Goal: Task Accomplishment & Management: Manage account settings

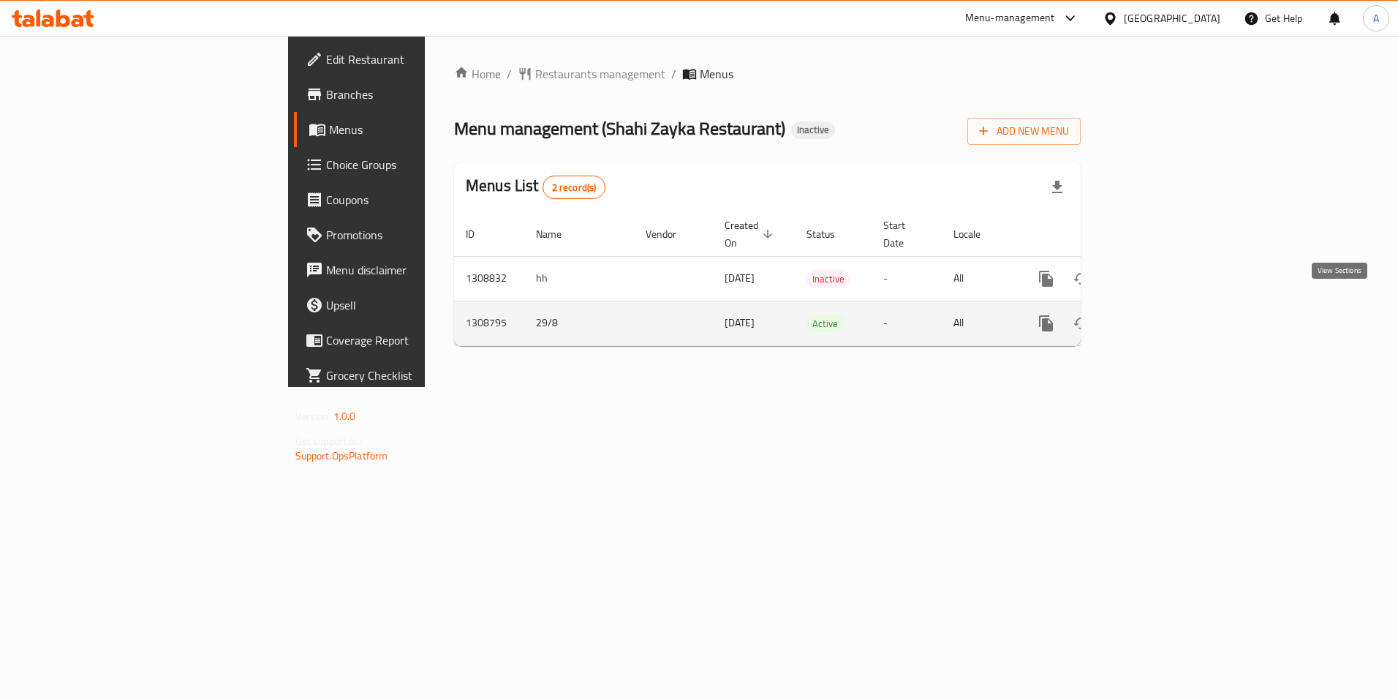
click at [1161, 315] on icon "enhanced table" at bounding box center [1152, 324] width 18 height 18
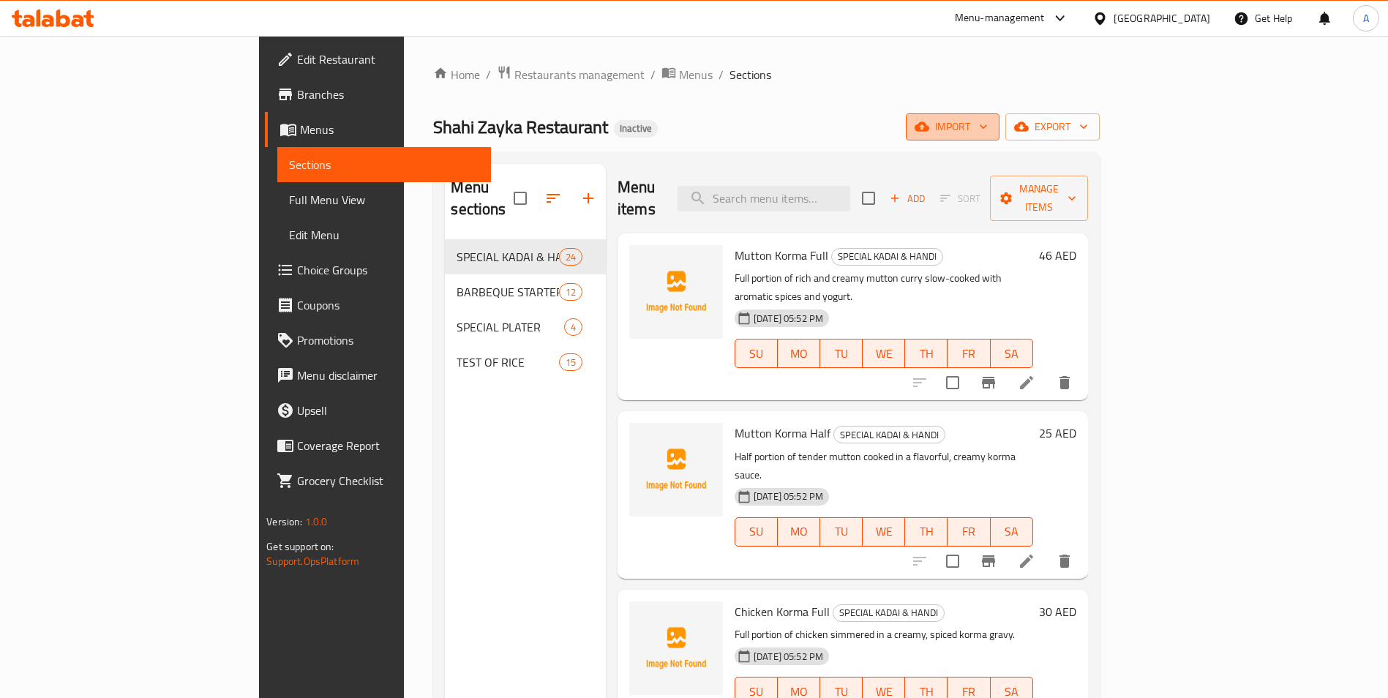
click at [929, 127] on icon "button" at bounding box center [921, 127] width 15 height 10
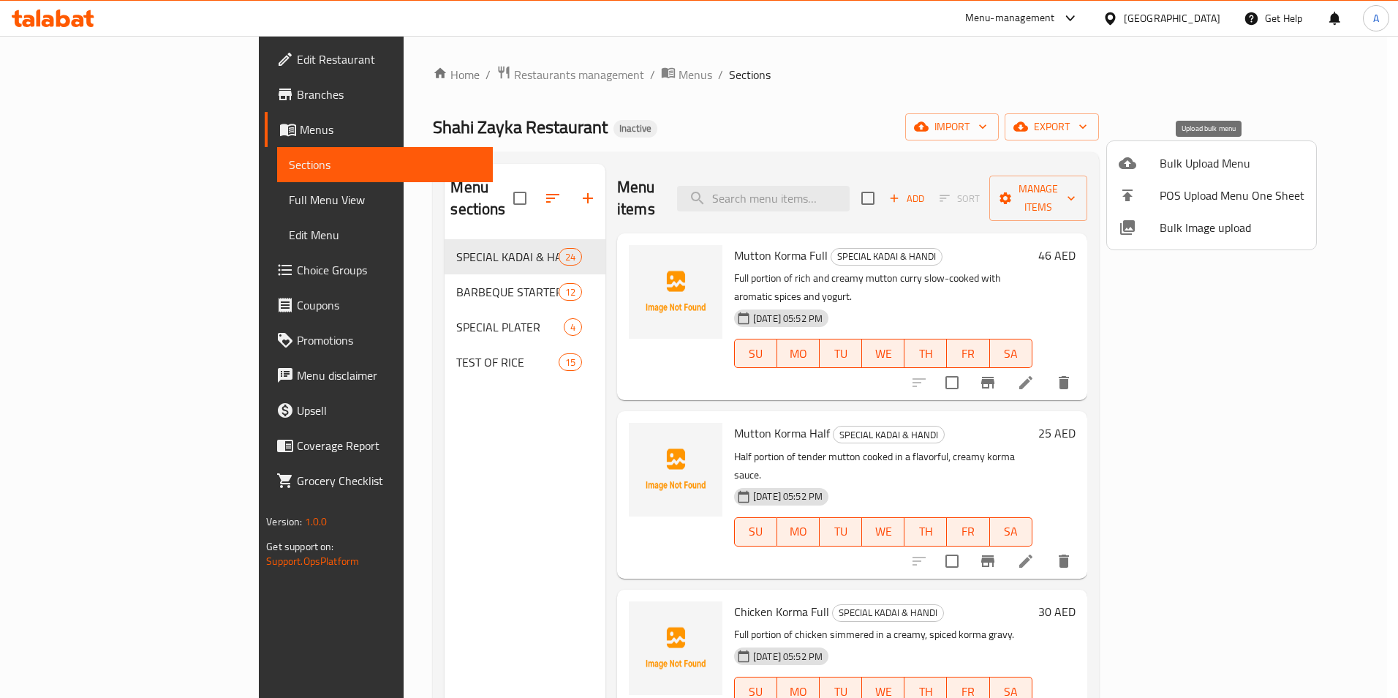
click at [1170, 165] on span "Bulk Upload Menu" at bounding box center [1232, 163] width 145 height 18
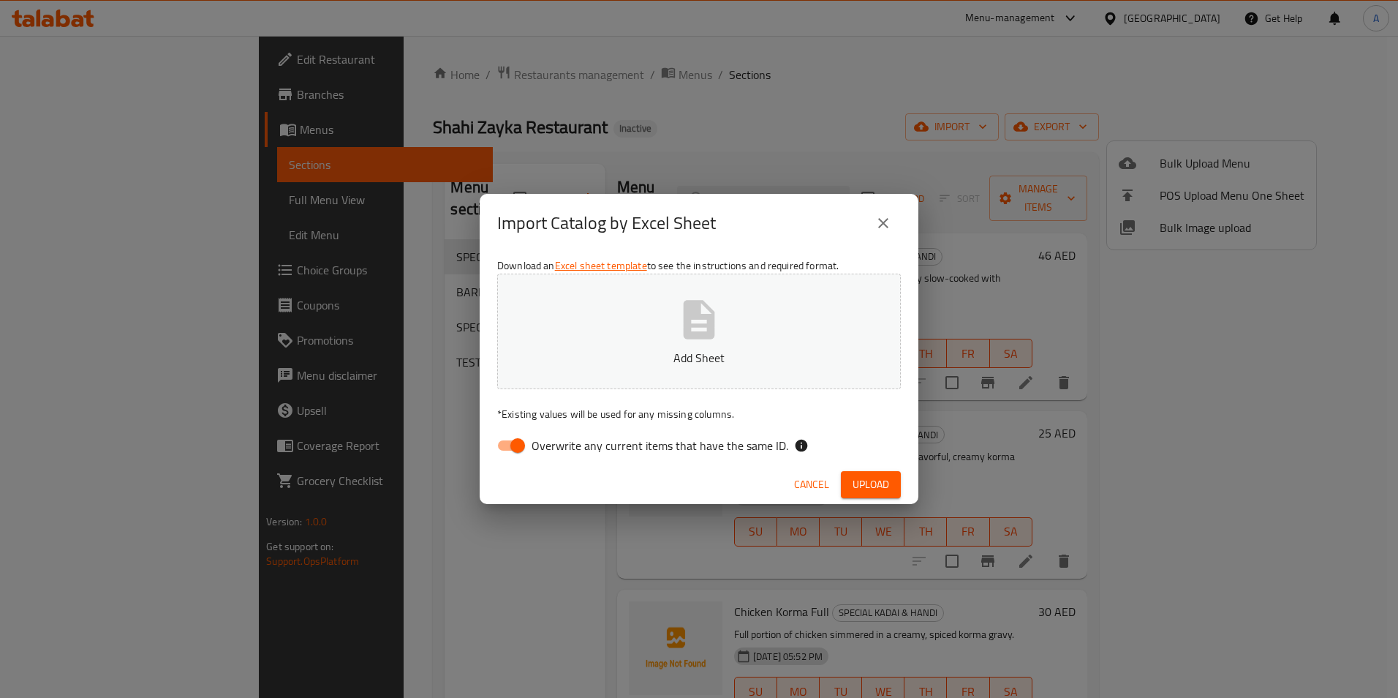
click at [518, 448] on input "Overwrite any current items that have the same ID." at bounding box center [517, 446] width 83 height 28
checkbox input "false"
click at [851, 483] on button "Upload" at bounding box center [871, 484] width 60 height 27
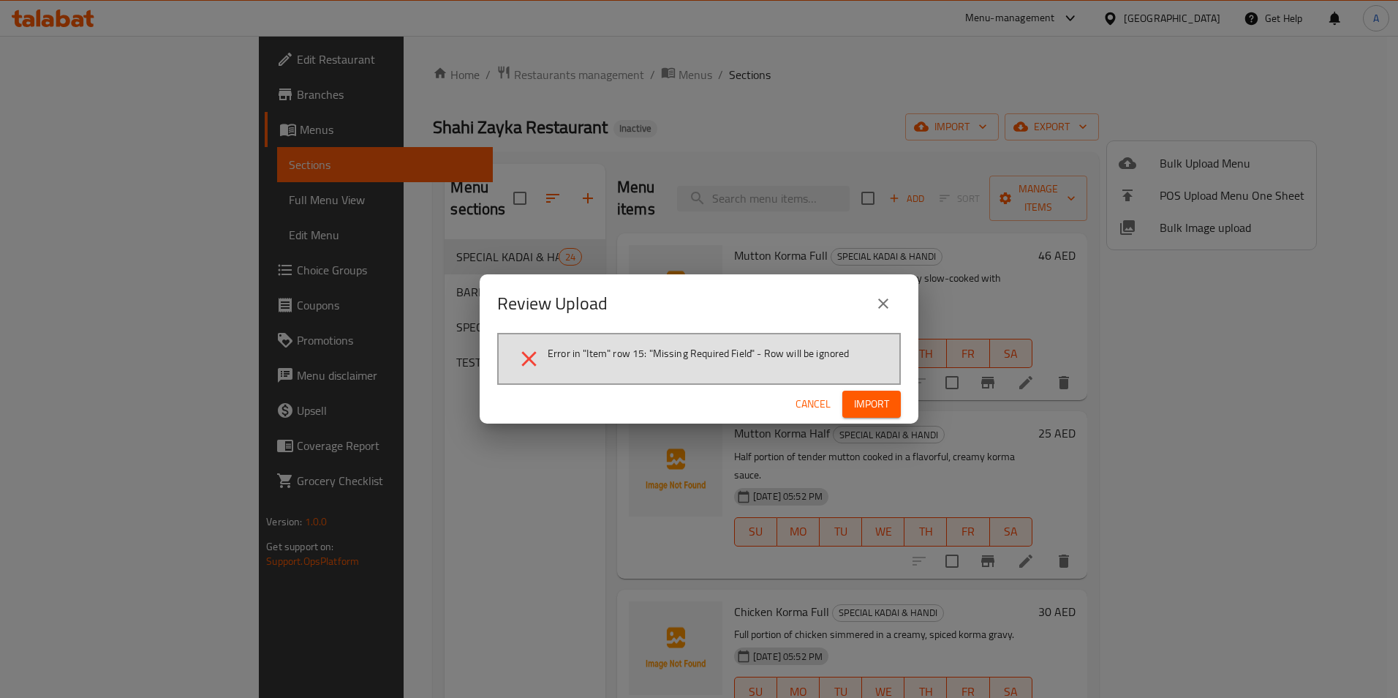
click at [814, 404] on span "Cancel" at bounding box center [813, 404] width 35 height 18
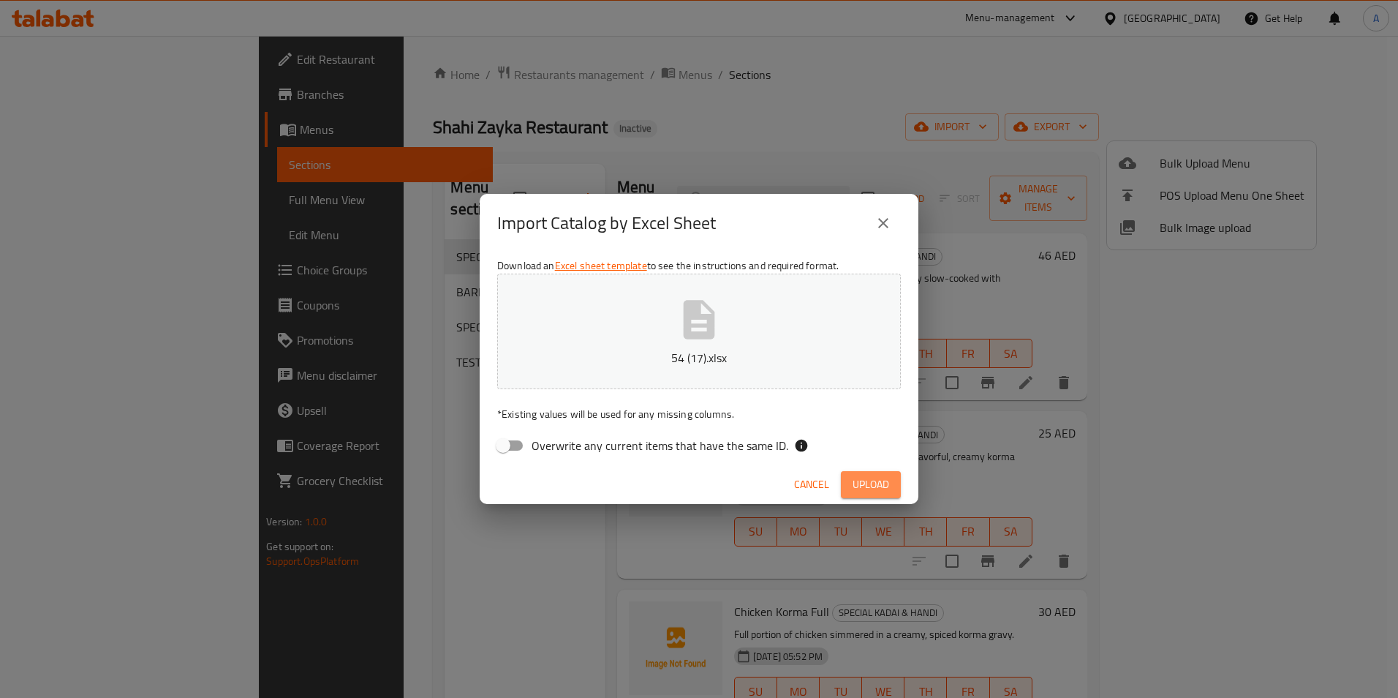
click at [858, 478] on span "Upload" at bounding box center [871, 484] width 37 height 18
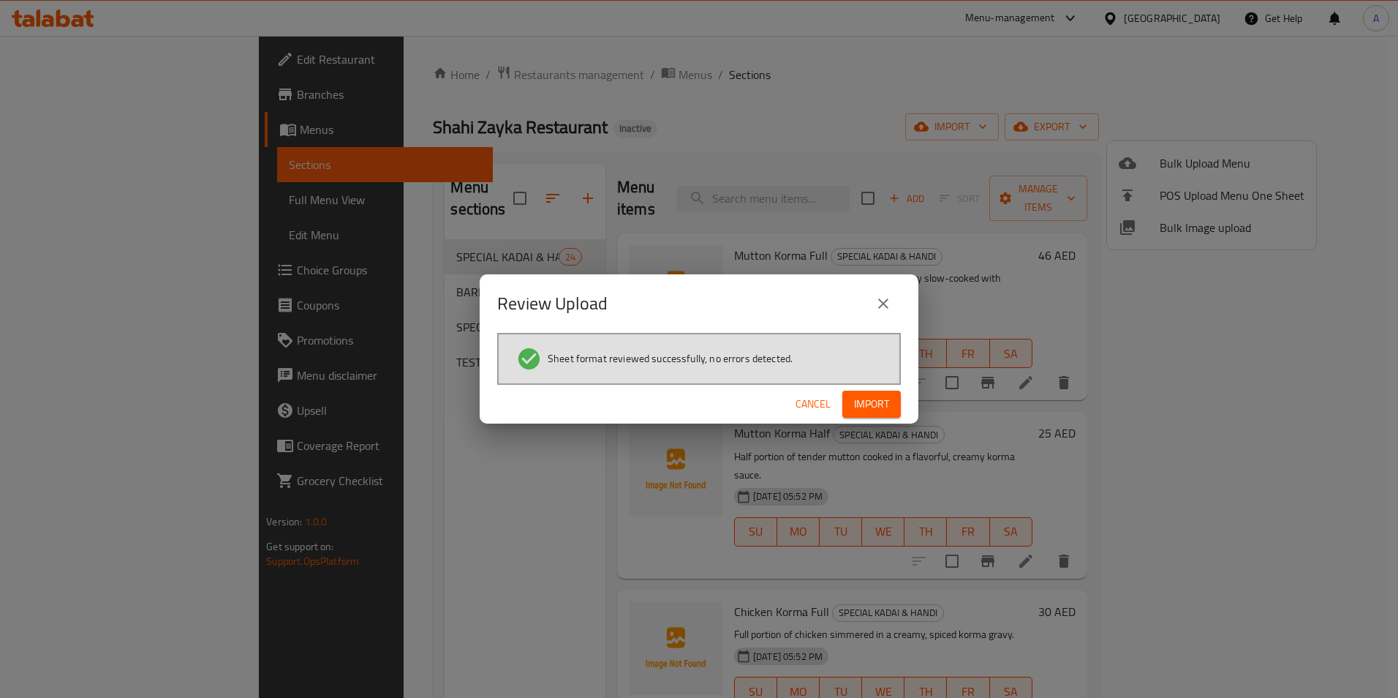
click at [873, 394] on button "Import" at bounding box center [872, 404] width 59 height 27
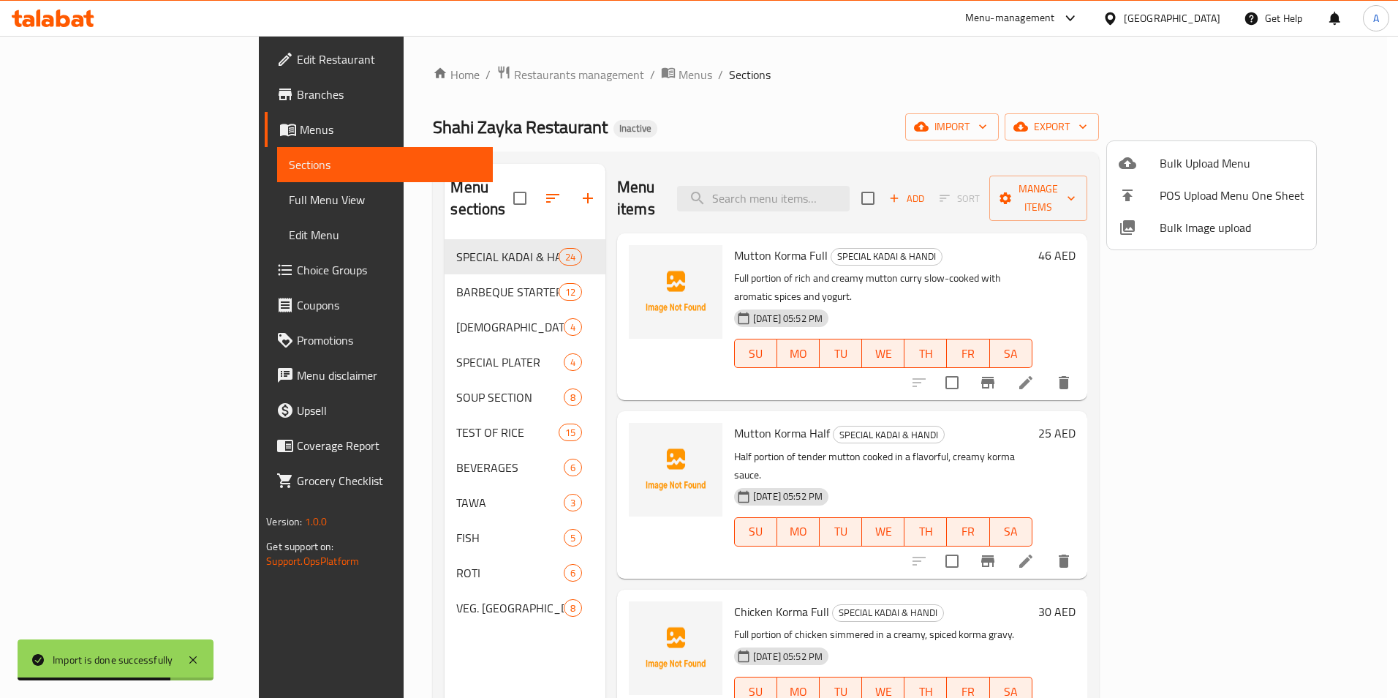
click at [892, 193] on div at bounding box center [699, 349] width 1398 height 698
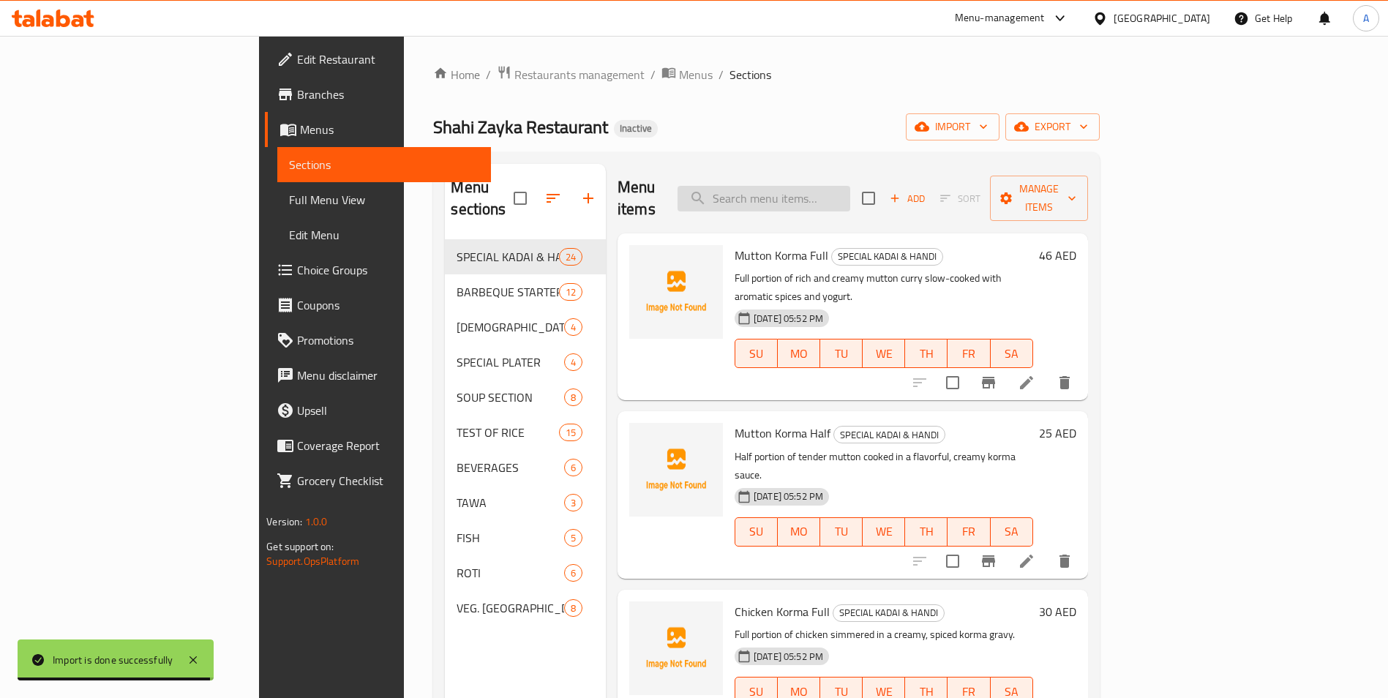
click at [850, 187] on input "search" at bounding box center [763, 199] width 173 height 26
paste input "Soft Drinks (Pepsi, 7 Up, Mountain Dew)"
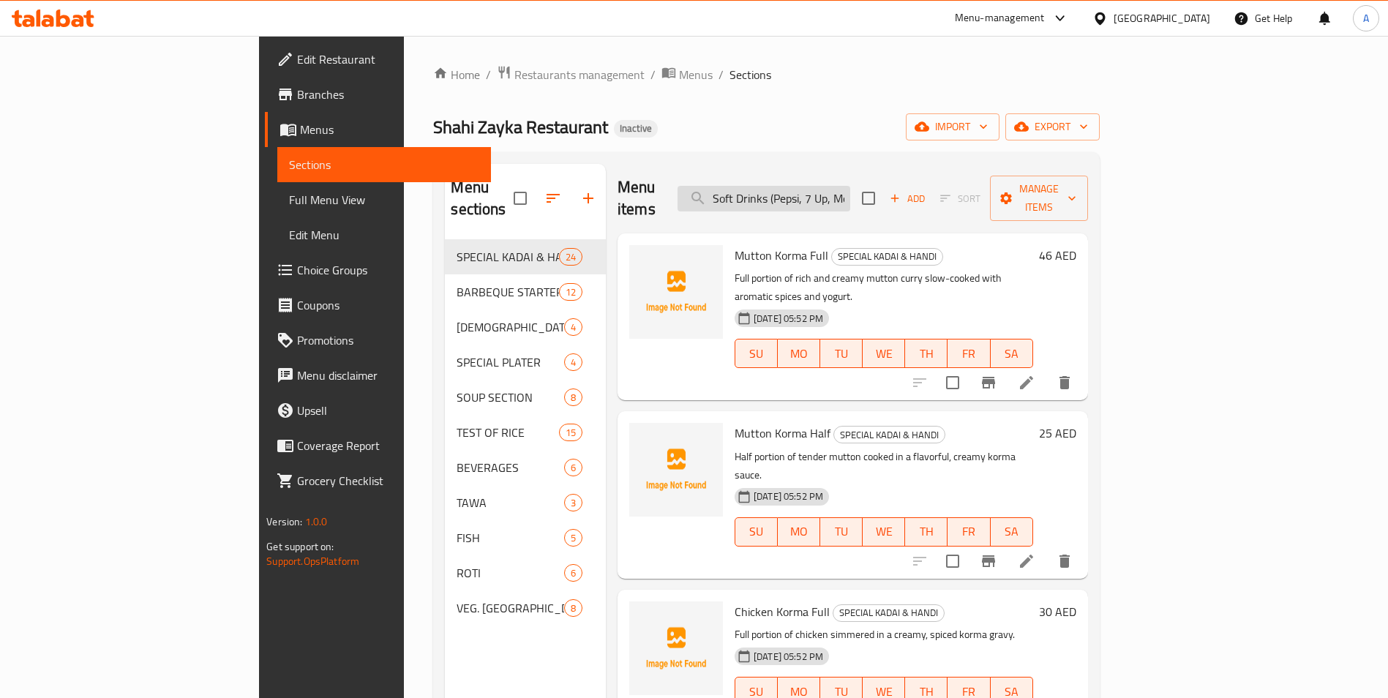
scroll to position [0, 64]
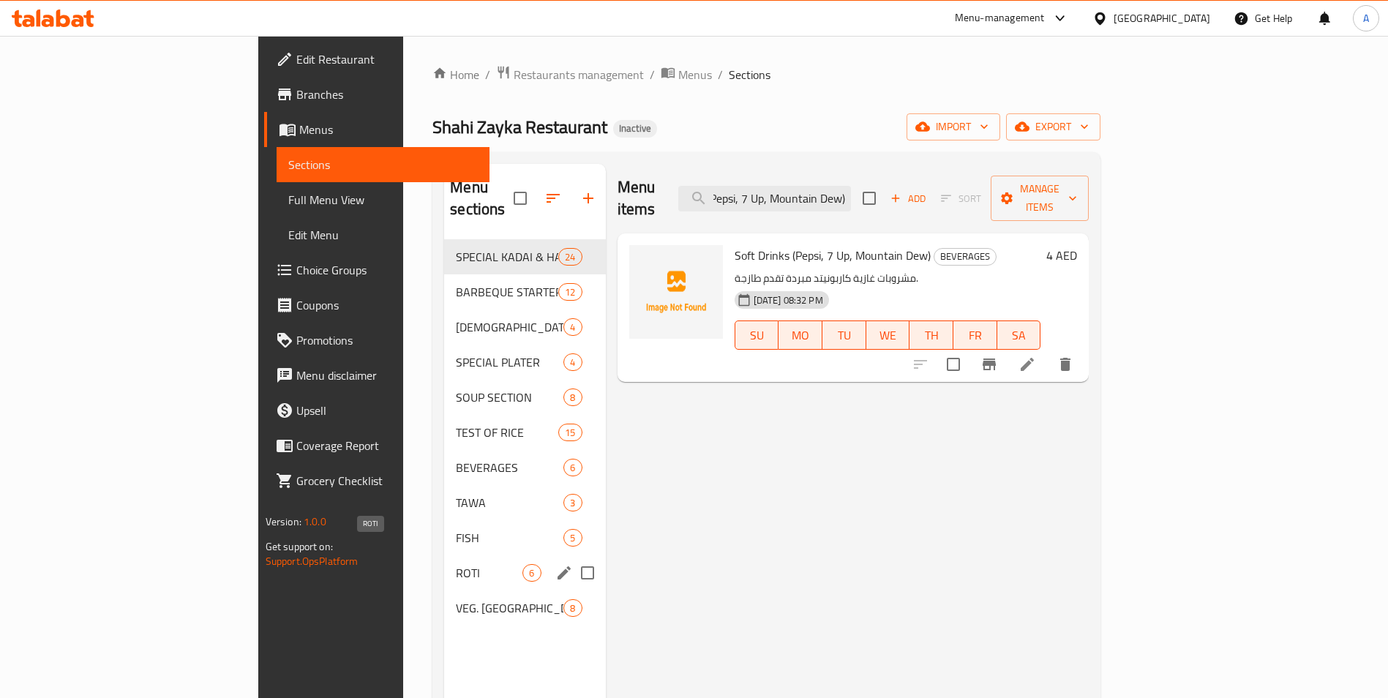
type input "Soft Drinks (Pepsi, 7 Up, Mountain Dew)"
click at [456, 564] on span "ROTI" at bounding box center [489, 573] width 67 height 18
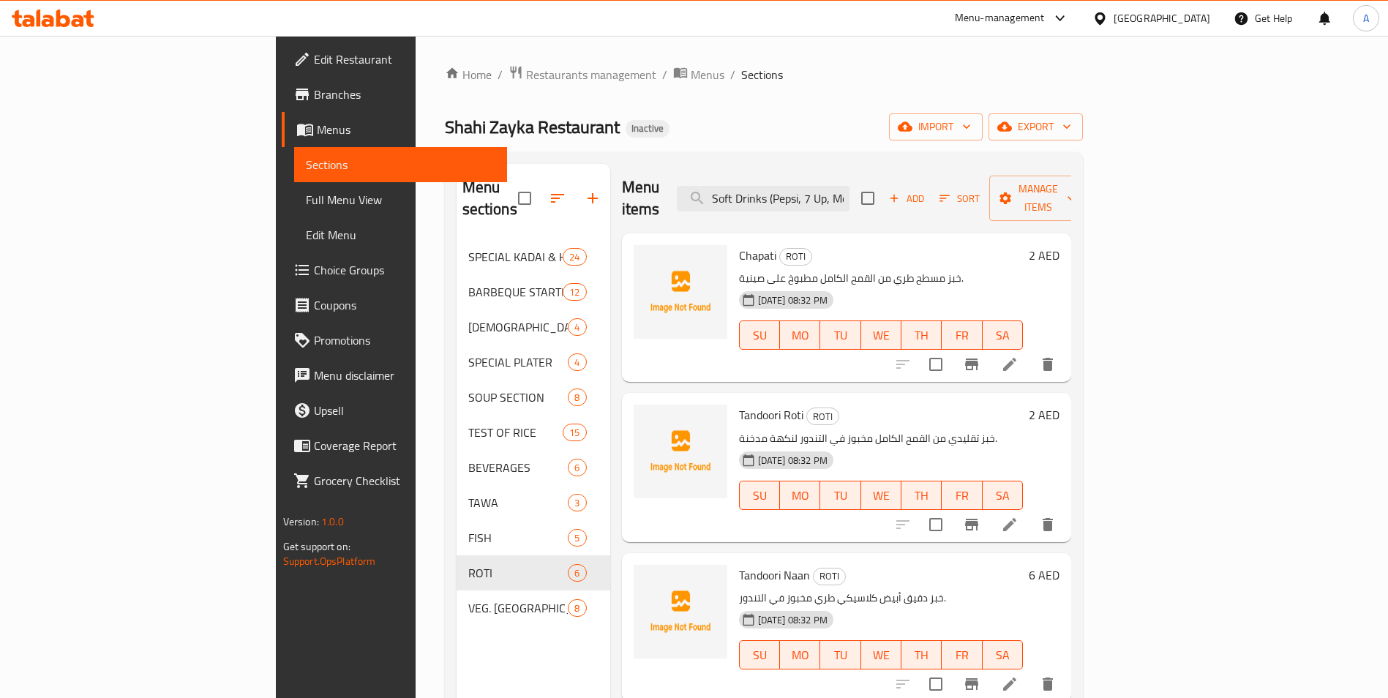
click at [456, 663] on div "Menu sections SPECIAL KADAI & HANDI 24 BARBEQUE STARTER 12 CHINESE 4 SPECIAL PL…" at bounding box center [533, 513] width 154 height 698
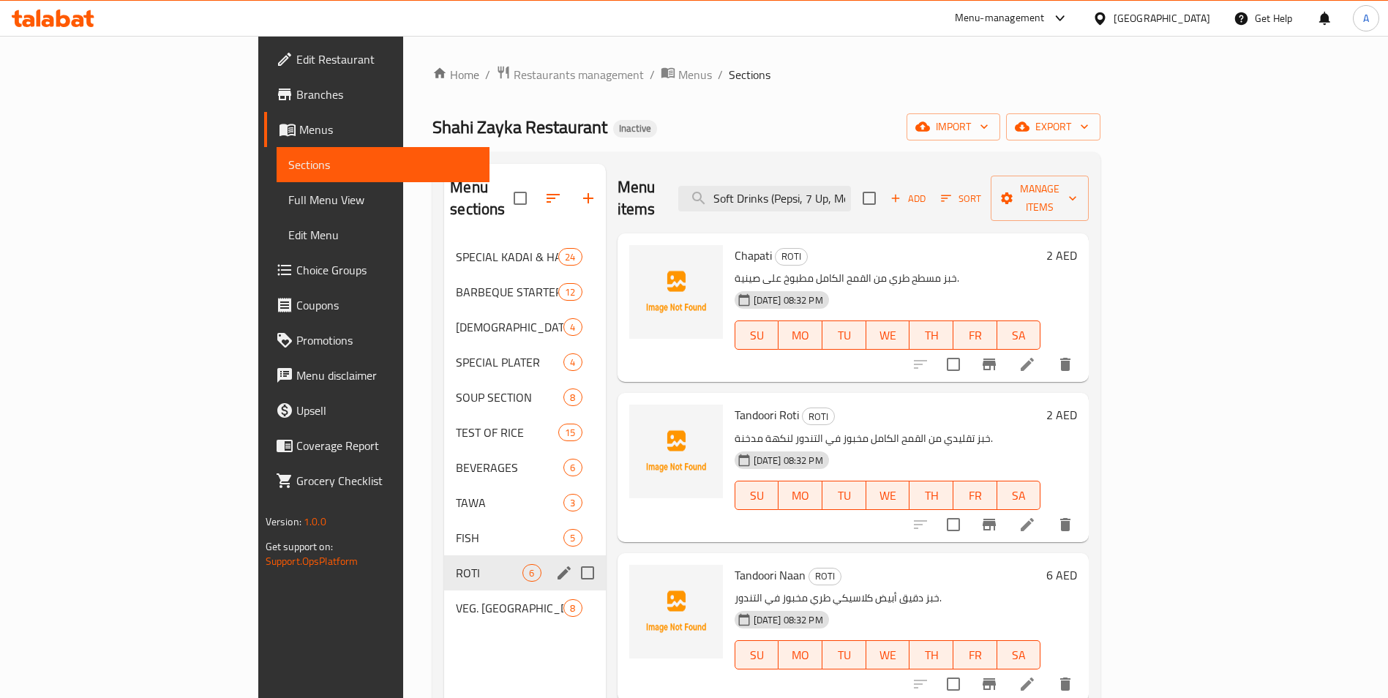
click at [444, 623] on div "Menu sections SPECIAL KADAI & HANDI 24 BARBEQUE STARTER 12 CHINESE 4 SPECIAL PL…" at bounding box center [524, 513] width 161 height 698
click at [572, 312] on input "Menu sections" at bounding box center [587, 327] width 31 height 31
checkbox input "true"
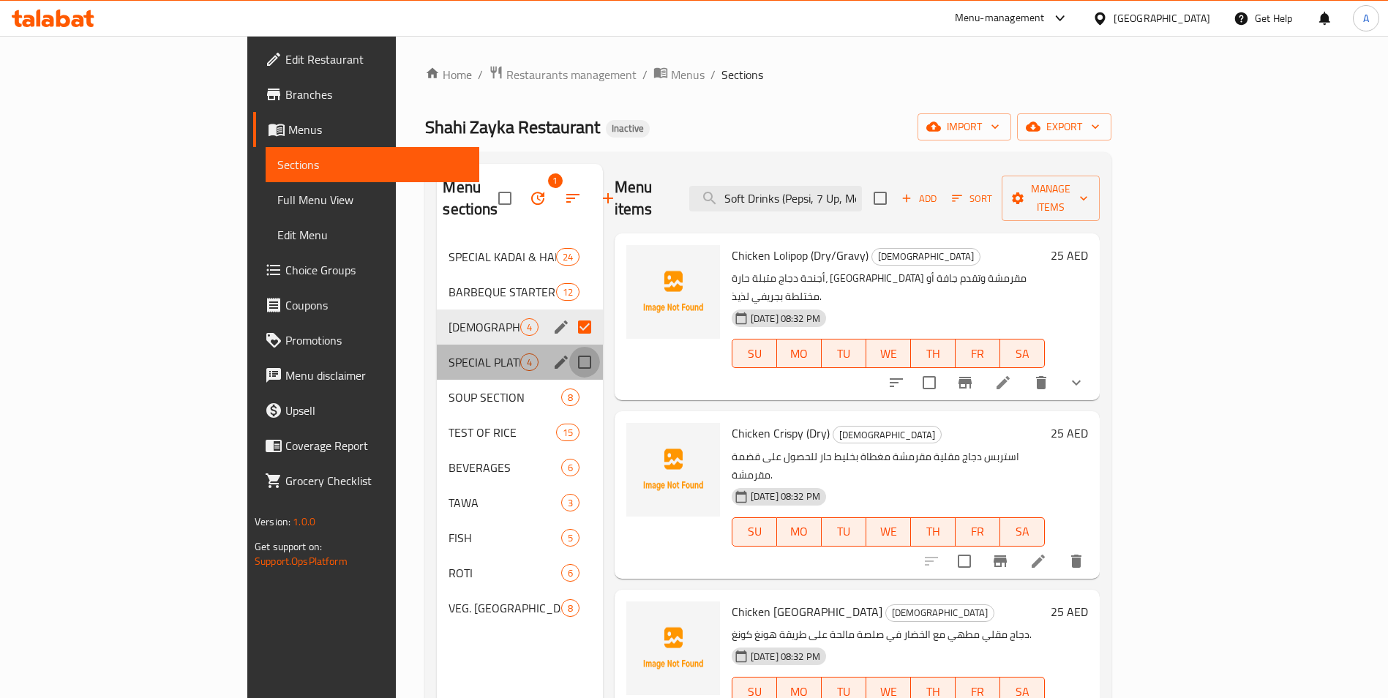
click at [569, 347] on input "Menu sections" at bounding box center [584, 362] width 31 height 31
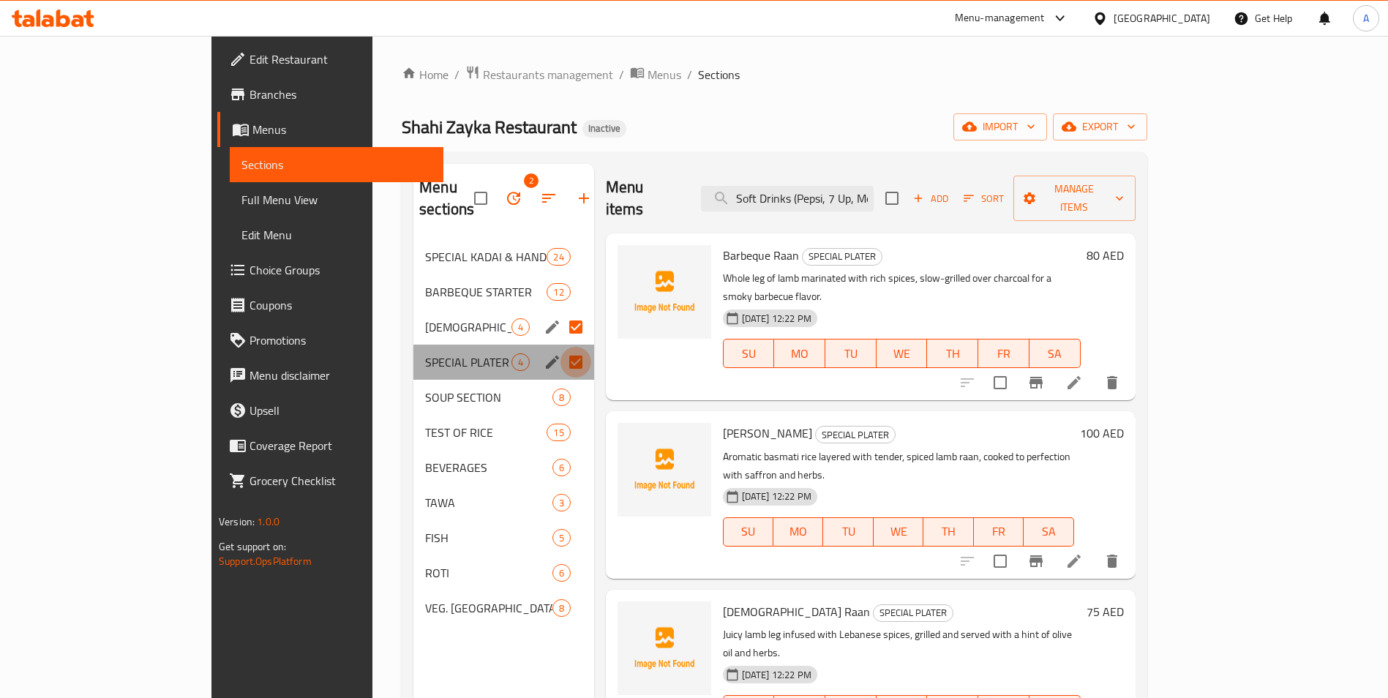
click at [560, 347] on input "Menu sections" at bounding box center [575, 362] width 31 height 31
checkbox input "false"
click at [560, 382] on input "Menu sections" at bounding box center [575, 397] width 31 height 31
checkbox input "true"
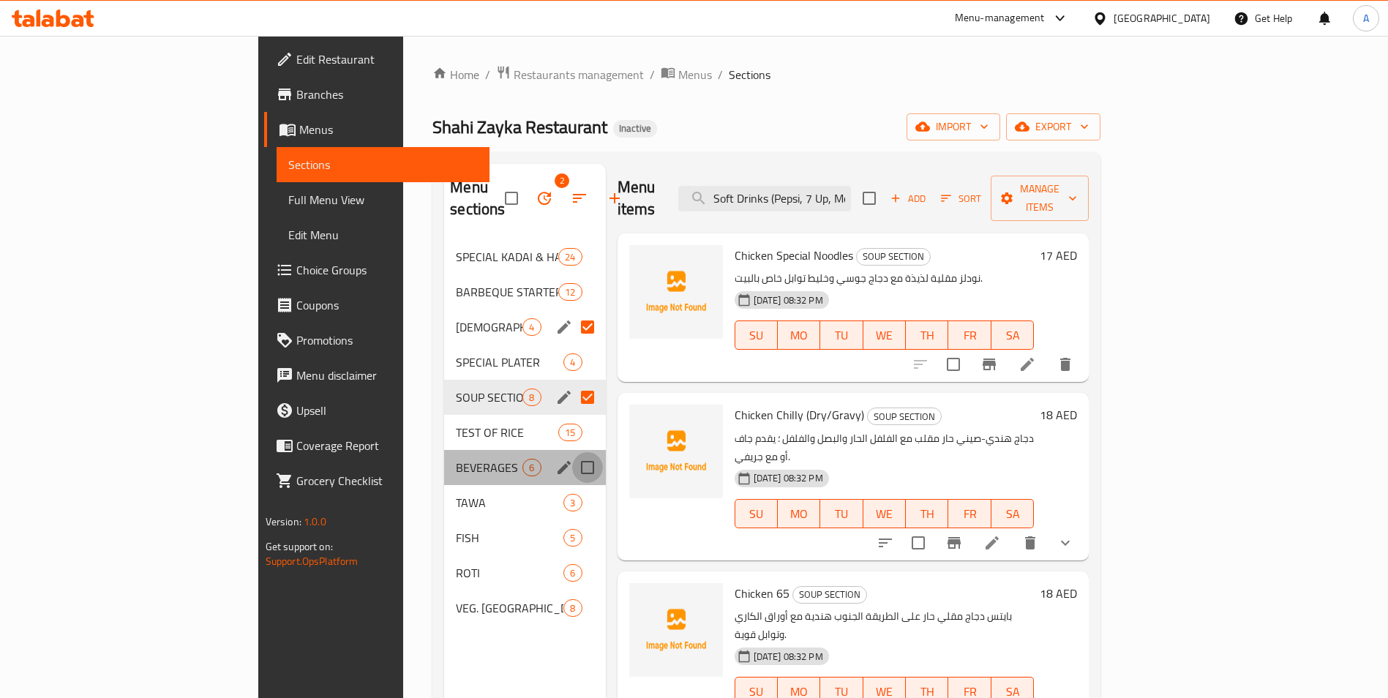
click at [572, 452] on input "Menu sections" at bounding box center [587, 467] width 31 height 31
checkbox input "true"
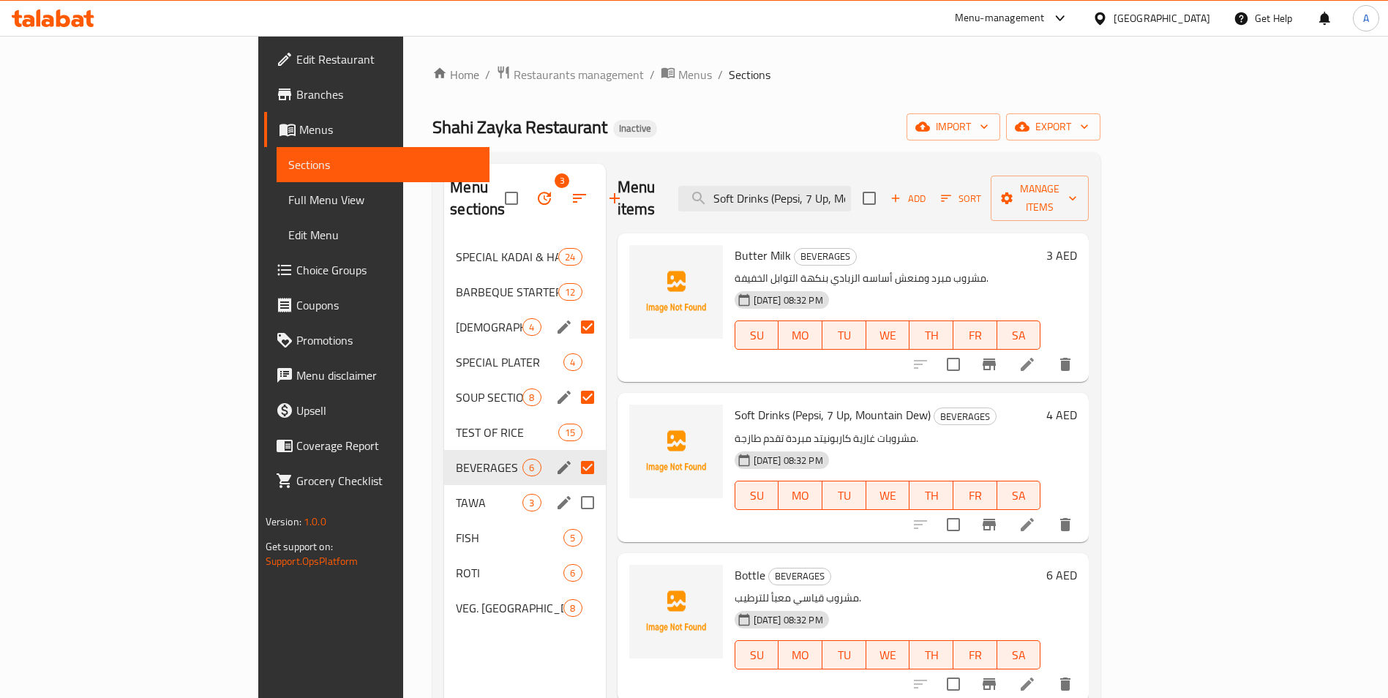
click at [572, 487] on input "Menu sections" at bounding box center [587, 502] width 31 height 31
checkbox input "true"
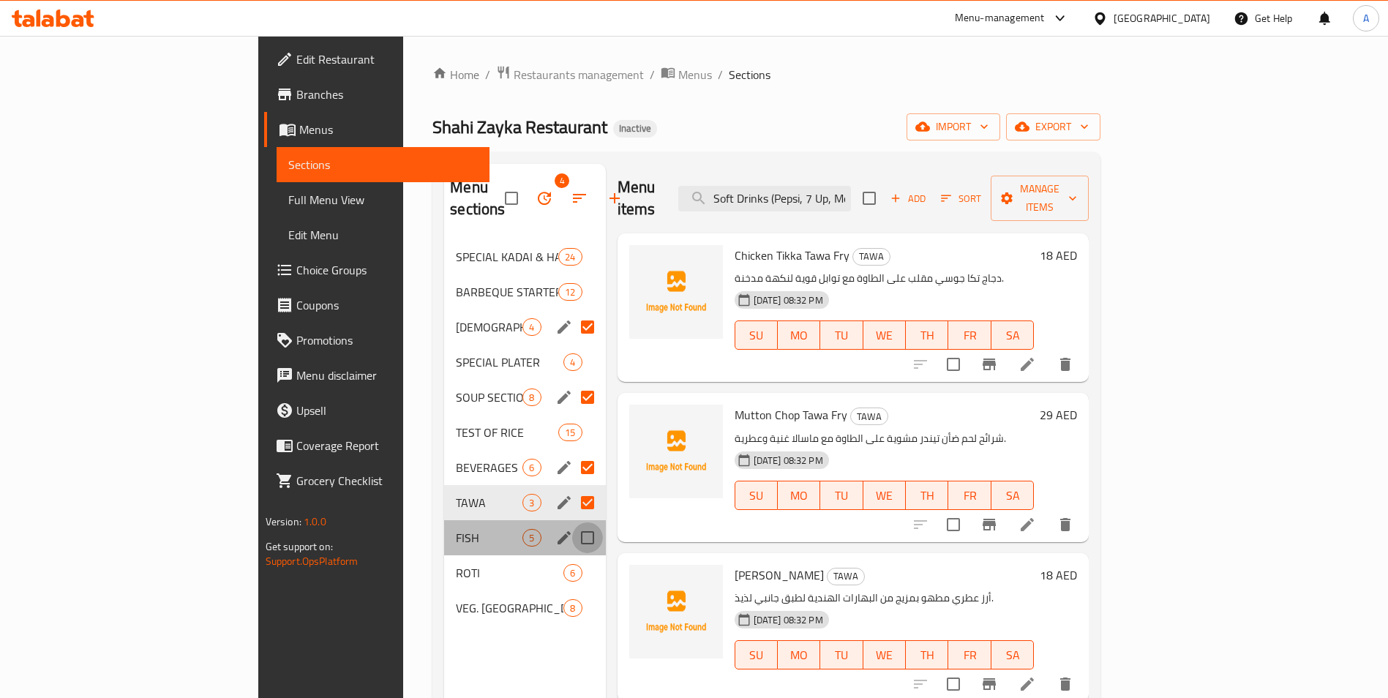
click at [572, 522] on input "Menu sections" at bounding box center [587, 537] width 31 height 31
checkbox input "true"
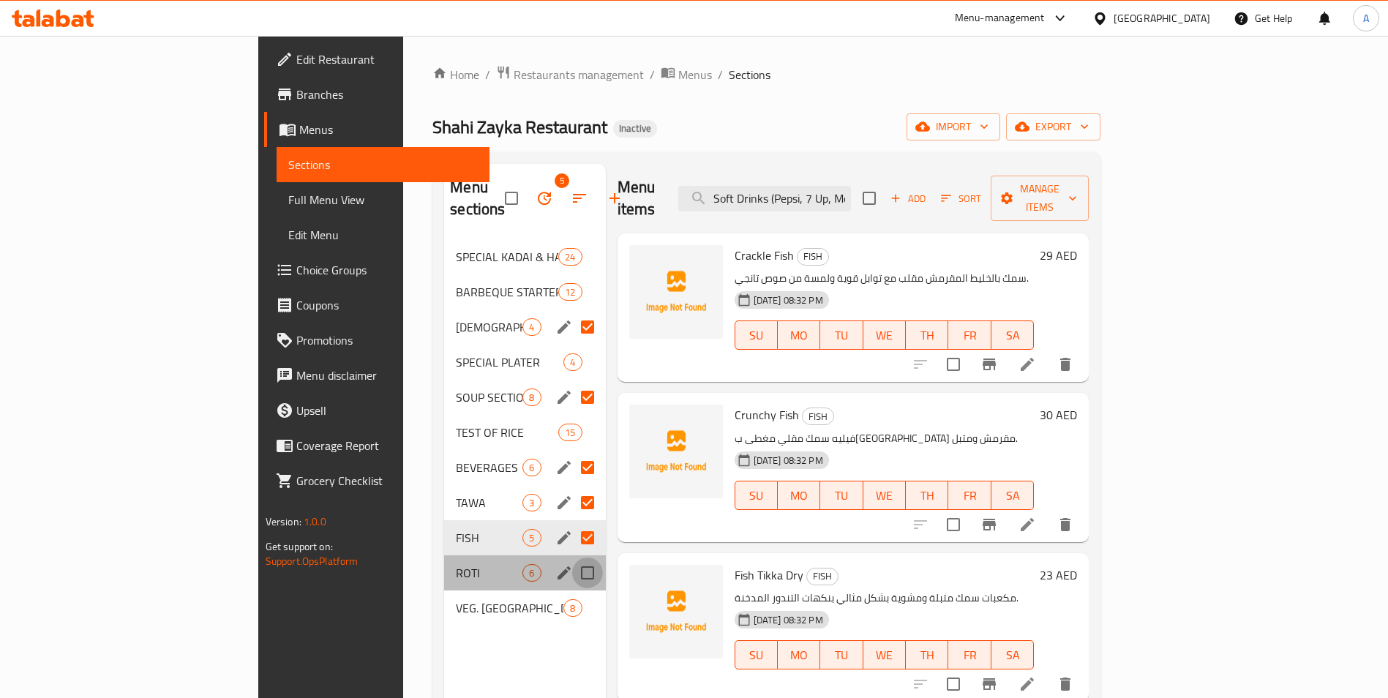
click at [572, 557] on input "Menu sections" at bounding box center [587, 572] width 31 height 31
checkbox input "true"
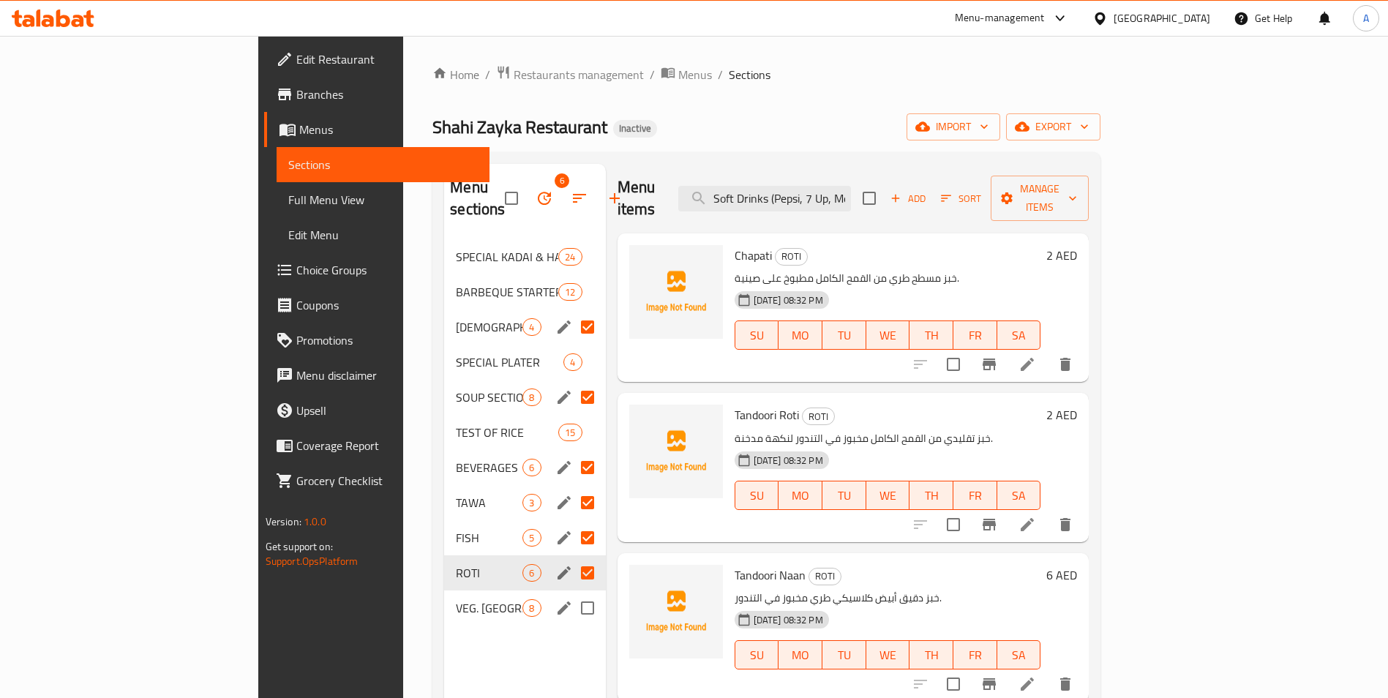
click at [572, 592] on input "Menu sections" at bounding box center [587, 607] width 31 height 31
checkbox input "true"
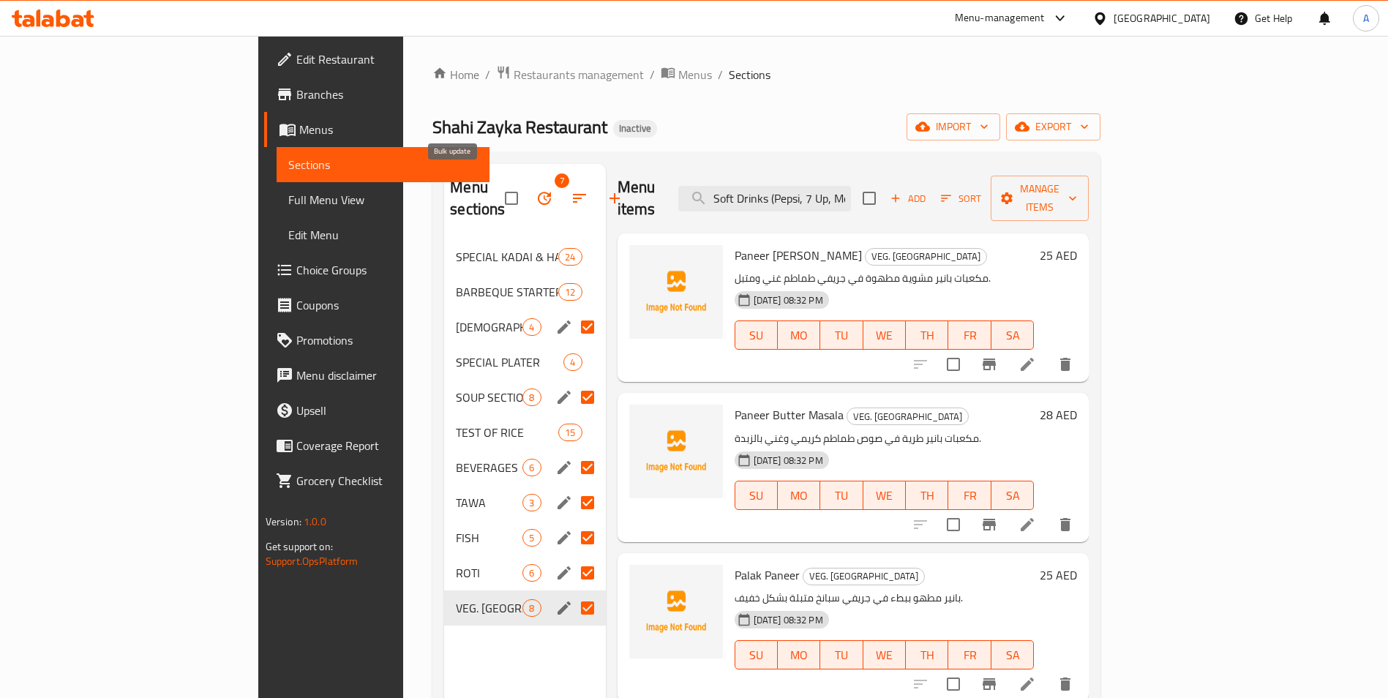
click at [535, 189] on icon "button" at bounding box center [544, 198] width 18 height 18
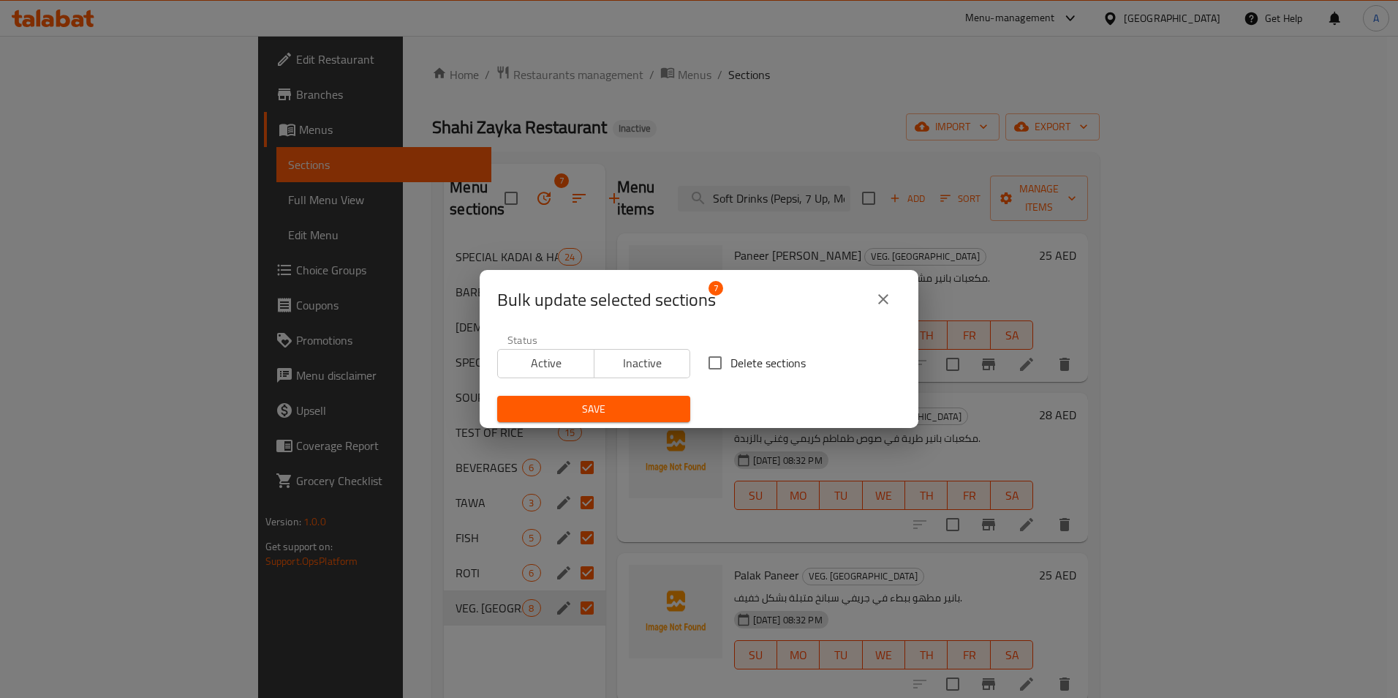
click at [712, 366] on input "Delete sections" at bounding box center [715, 362] width 31 height 31
checkbox input "true"
click at [628, 409] on span "Save" at bounding box center [594, 409] width 170 height 18
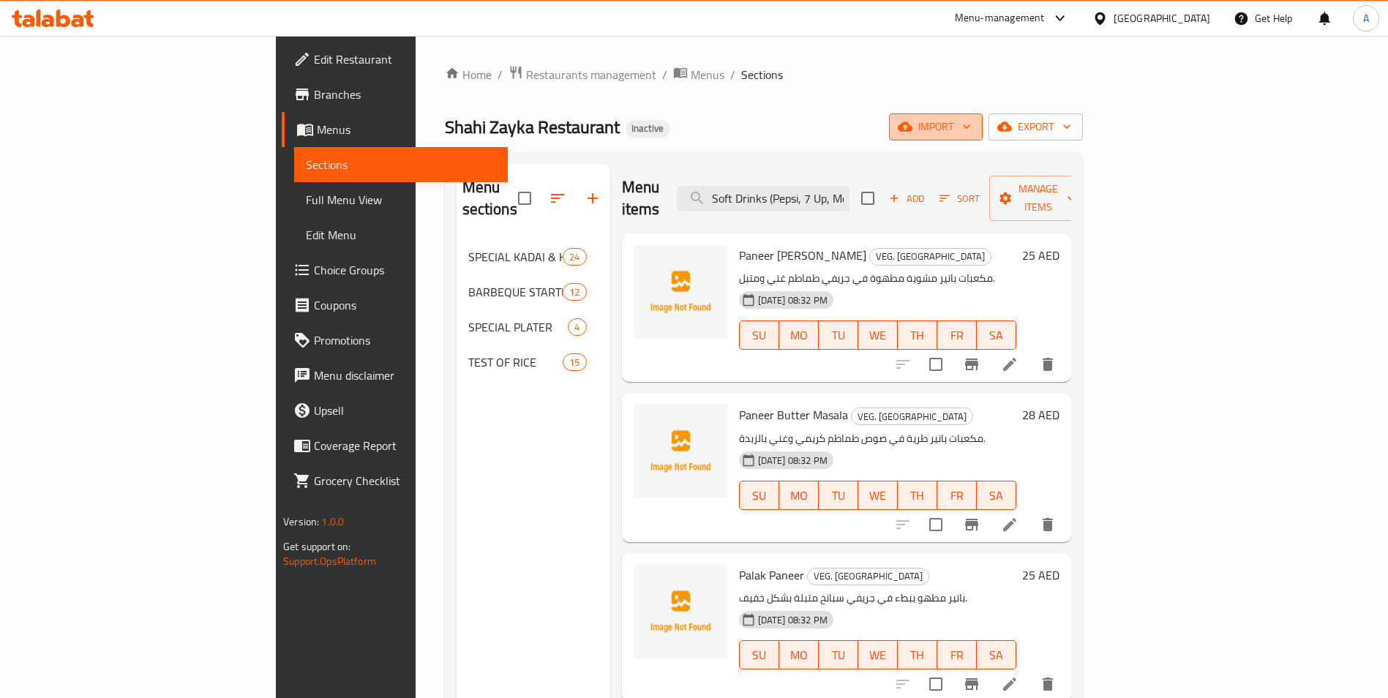
drag, startPoint x: 1241, startPoint y: 130, endPoint x: 1208, endPoint y: 127, distance: 33.8
click at [971, 127] on span "import" at bounding box center [935, 127] width 70 height 18
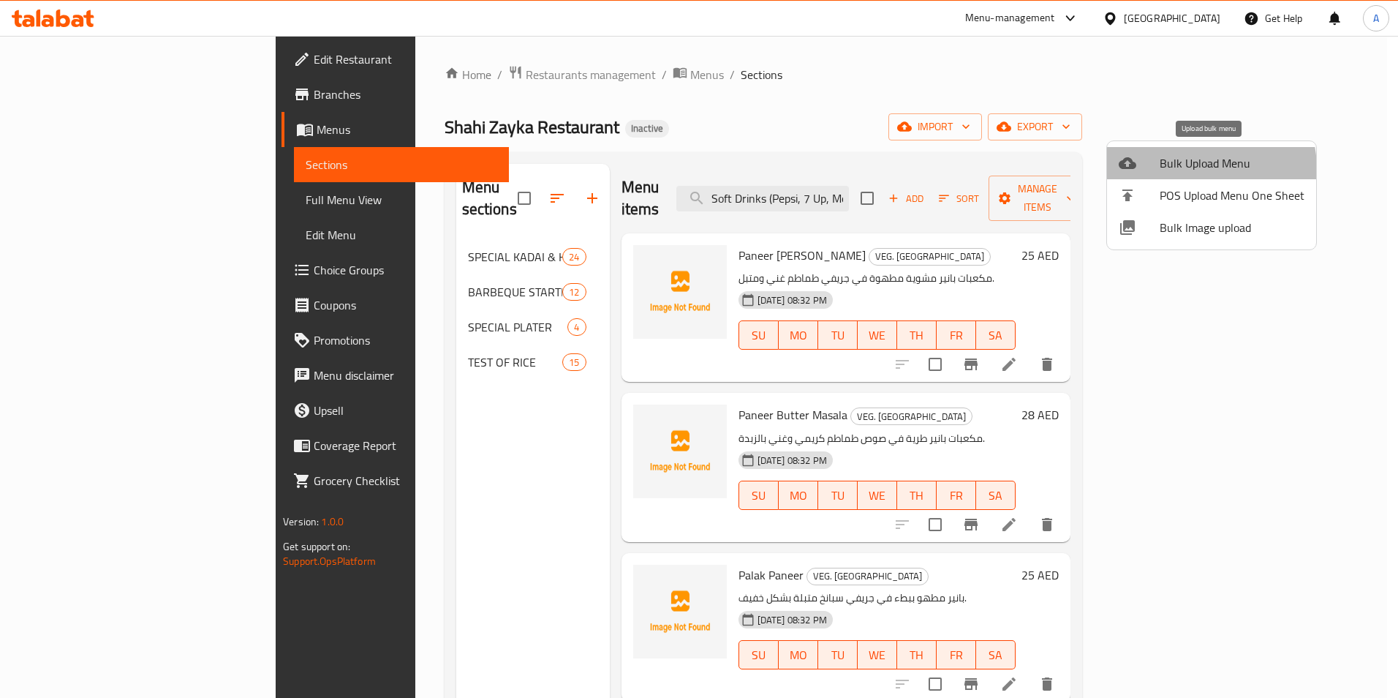
click at [1194, 169] on span "Bulk Upload Menu" at bounding box center [1232, 163] width 145 height 18
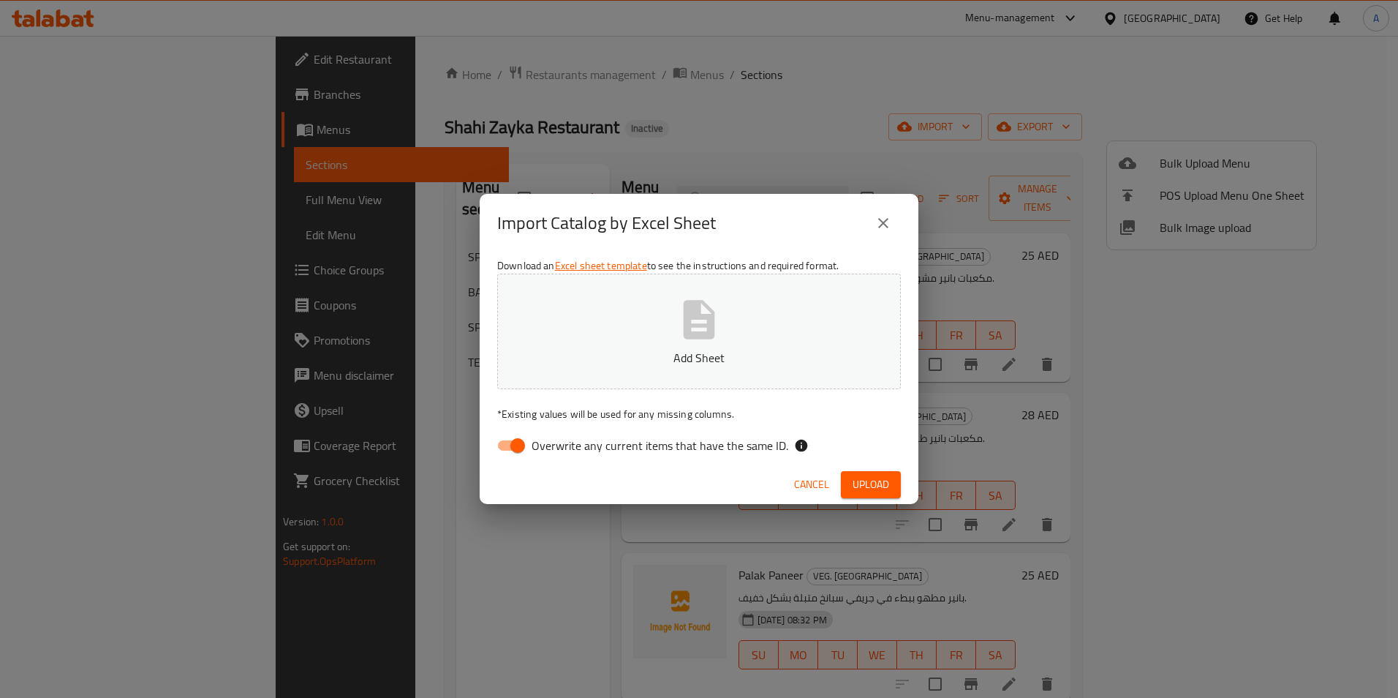
click at [519, 440] on input "Overwrite any current items that have the same ID." at bounding box center [517, 446] width 83 height 28
checkbox input "false"
click at [859, 483] on span "Upload" at bounding box center [871, 484] width 37 height 18
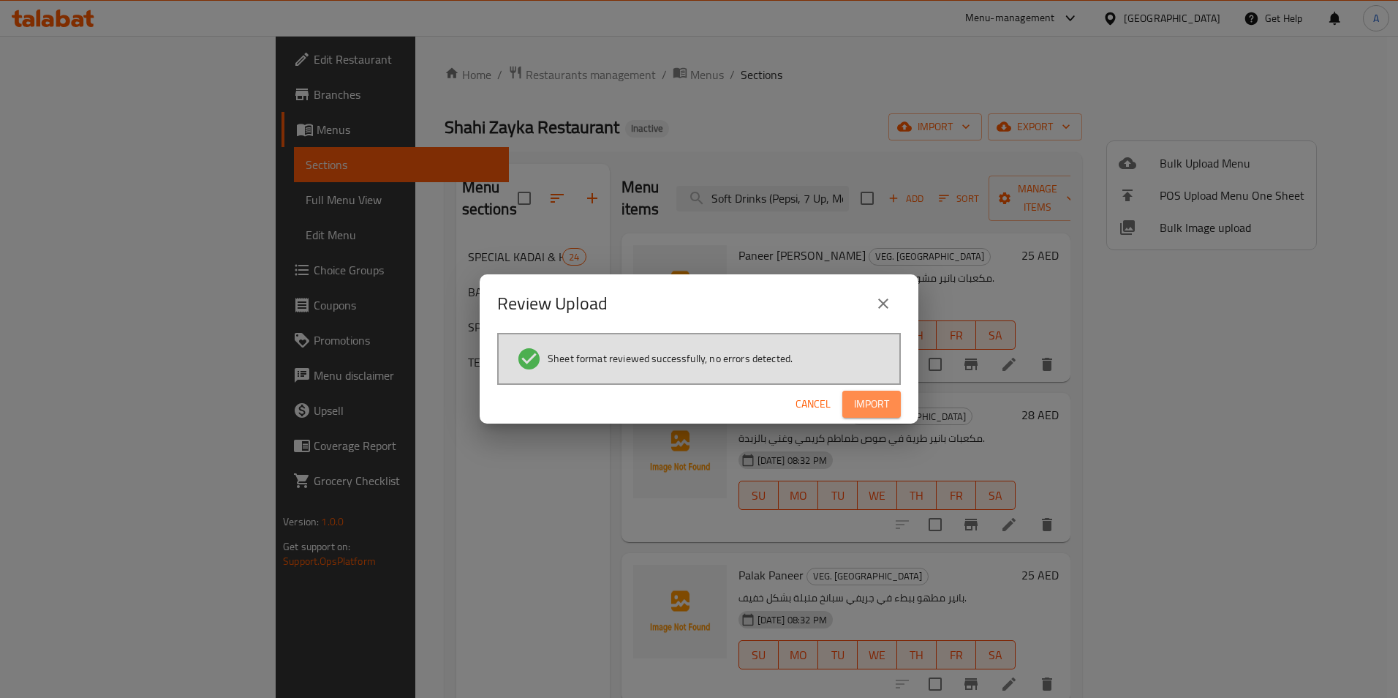
click at [887, 397] on span "Import" at bounding box center [871, 404] width 35 height 18
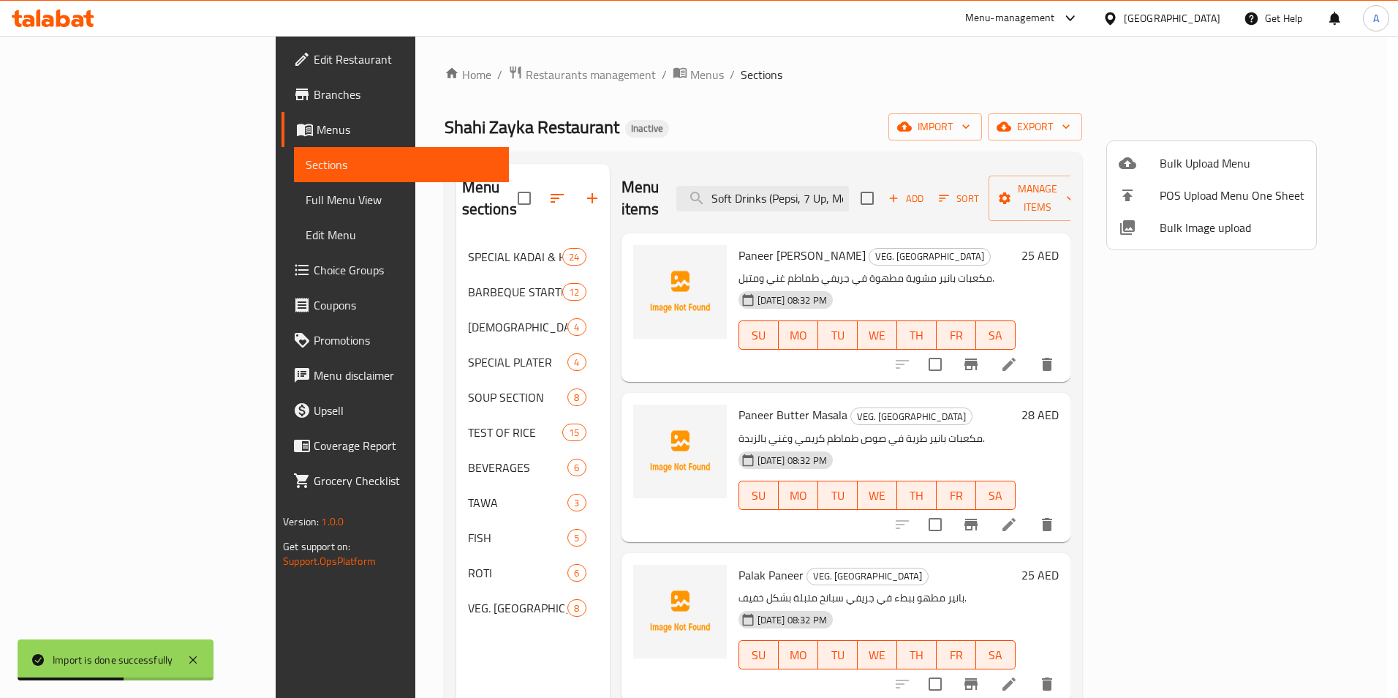
click at [378, 386] on div at bounding box center [699, 349] width 1398 height 698
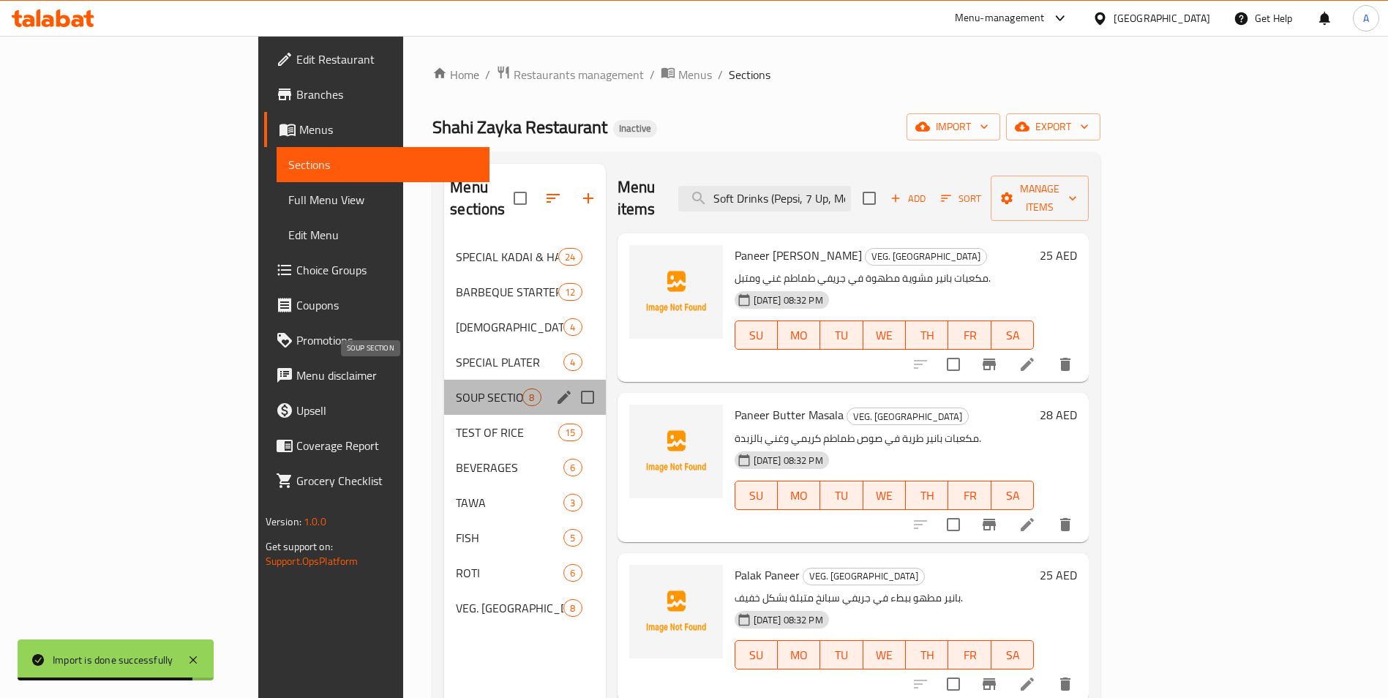
click at [456, 388] on span "SOUP SECTION" at bounding box center [489, 397] width 67 height 18
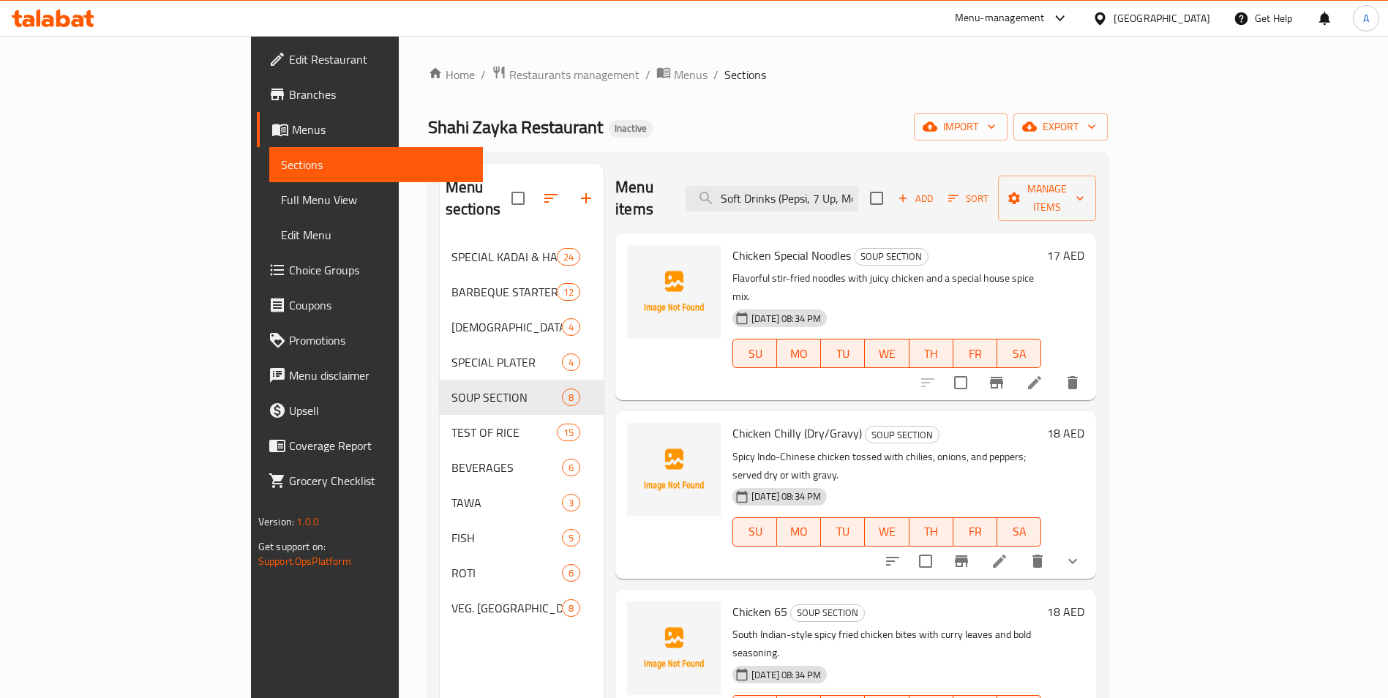
click at [269, 188] on link "Full Menu View" at bounding box center [376, 199] width 214 height 35
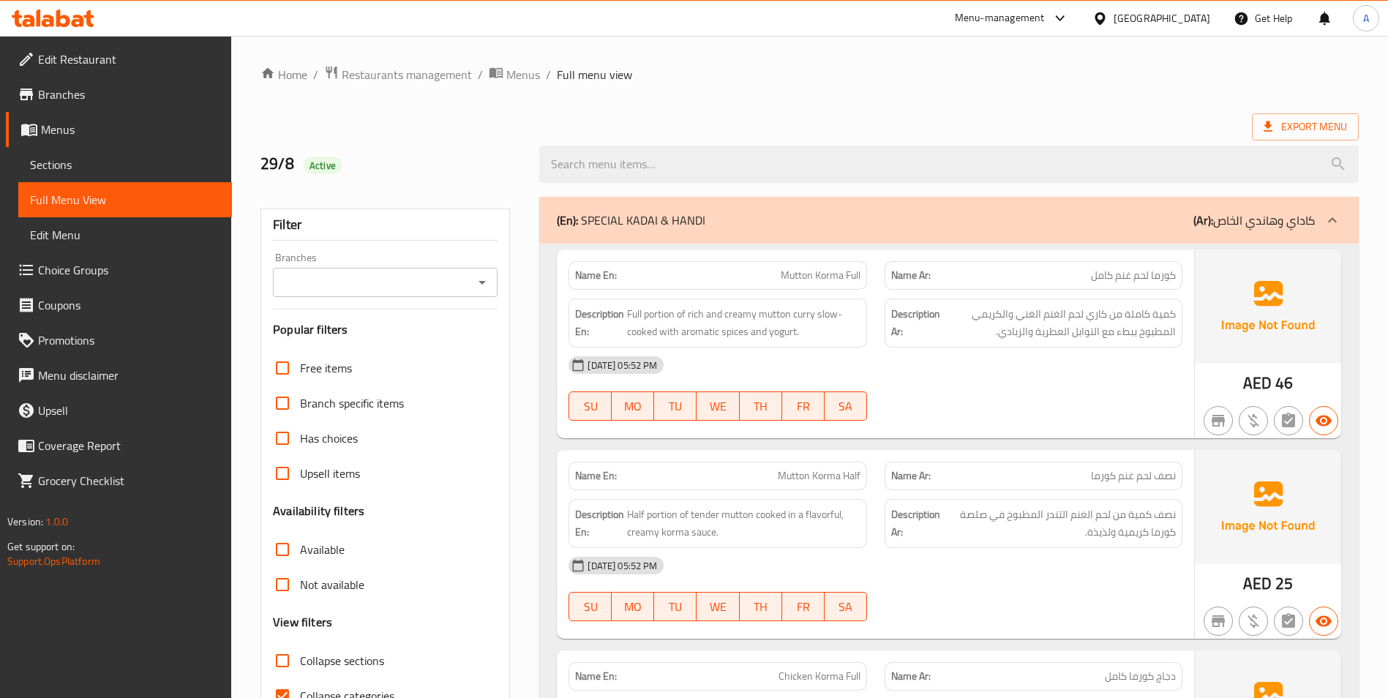
click at [76, 167] on span "Sections" at bounding box center [125, 165] width 190 height 18
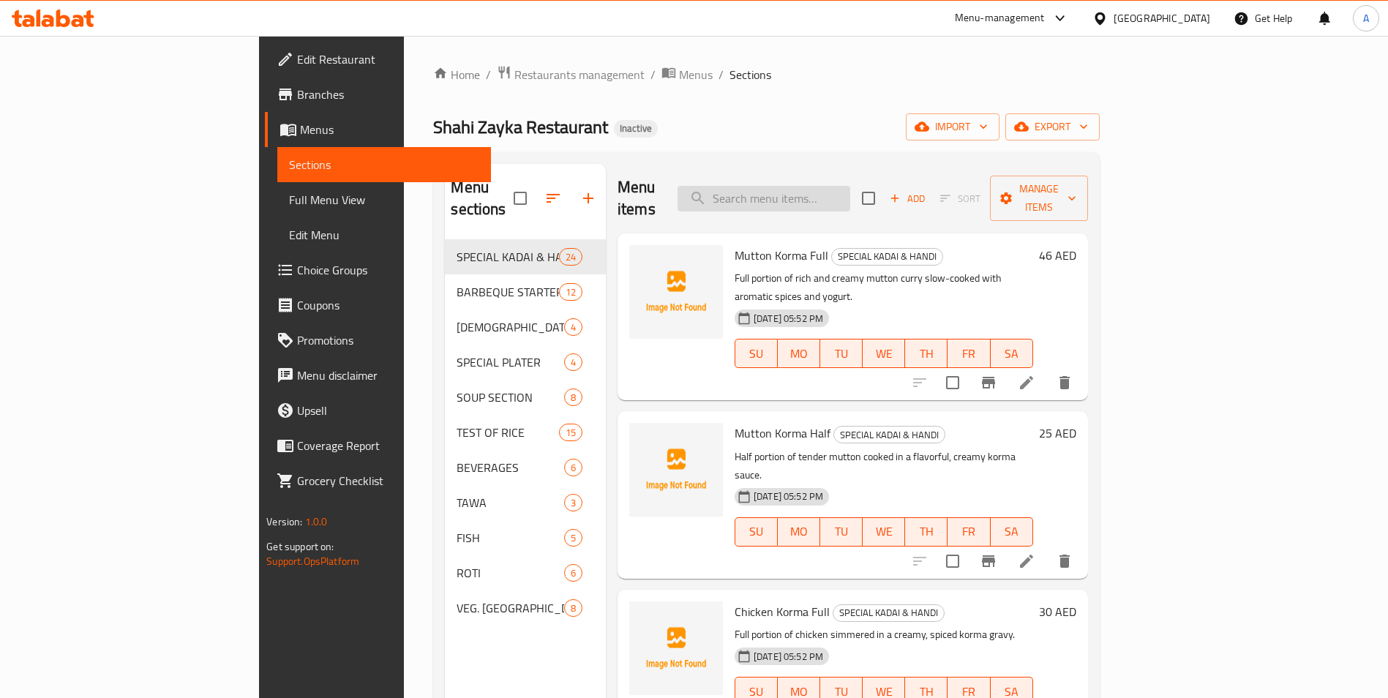
click at [850, 191] on input "search" at bounding box center [763, 199] width 173 height 26
paste input "Soft Drinks (Pepsi, 7 Up, Mountain Dew)"
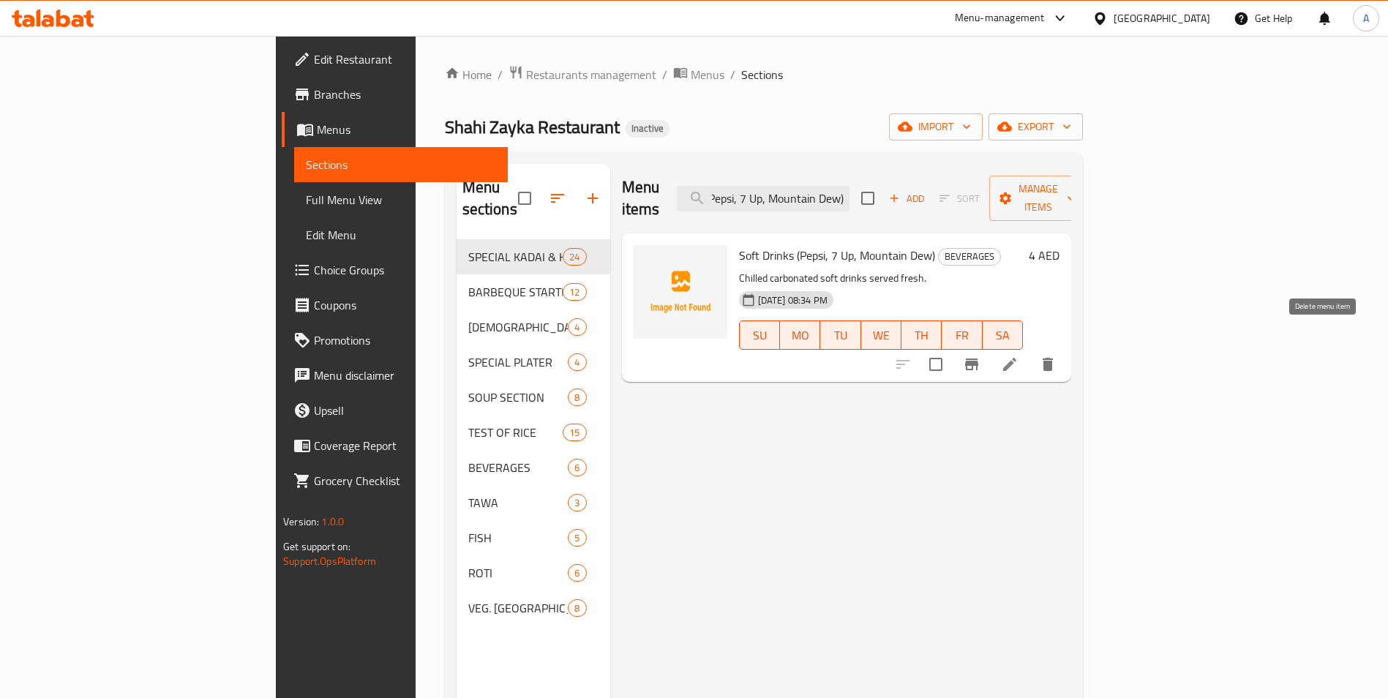
type input "Soft Drinks (Pepsi, 7 Up, Mountain Dew)"
click at [1065, 347] on button "delete" at bounding box center [1047, 364] width 35 height 35
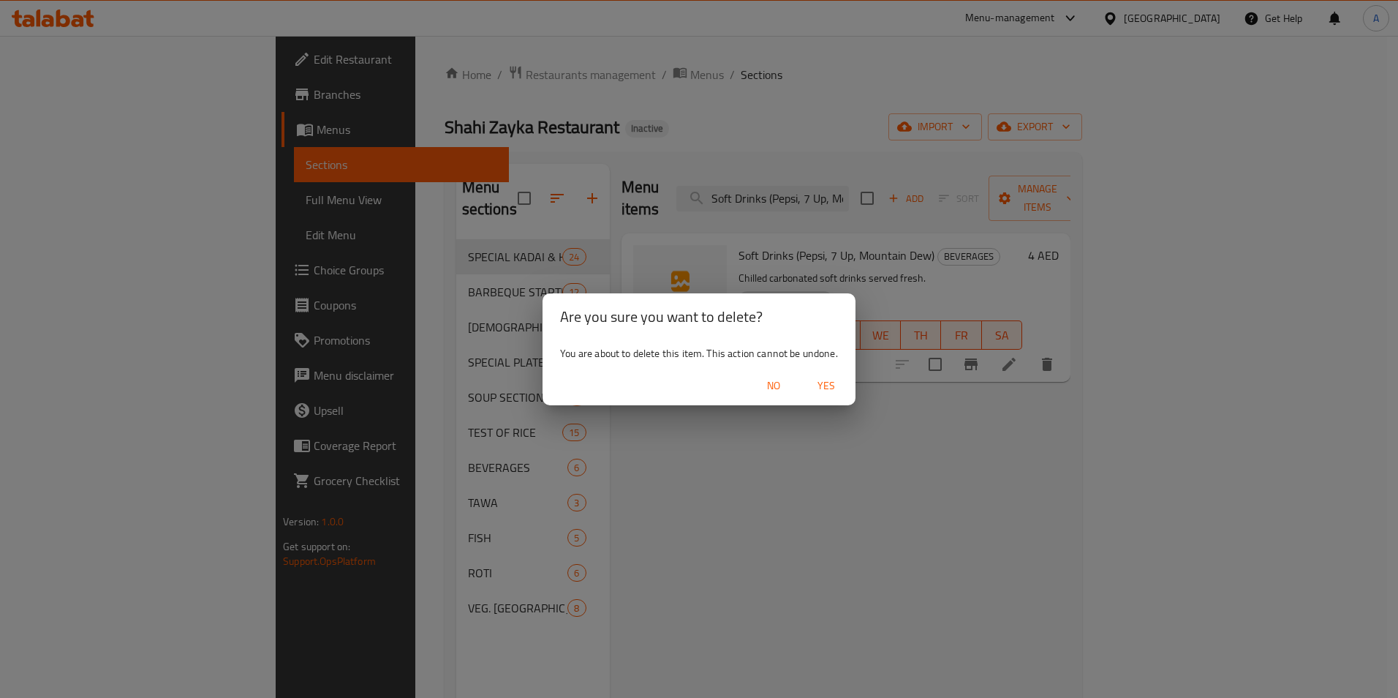
click at [827, 390] on span "Yes" at bounding box center [826, 386] width 35 height 18
